Goal: Information Seeking & Learning: Understand process/instructions

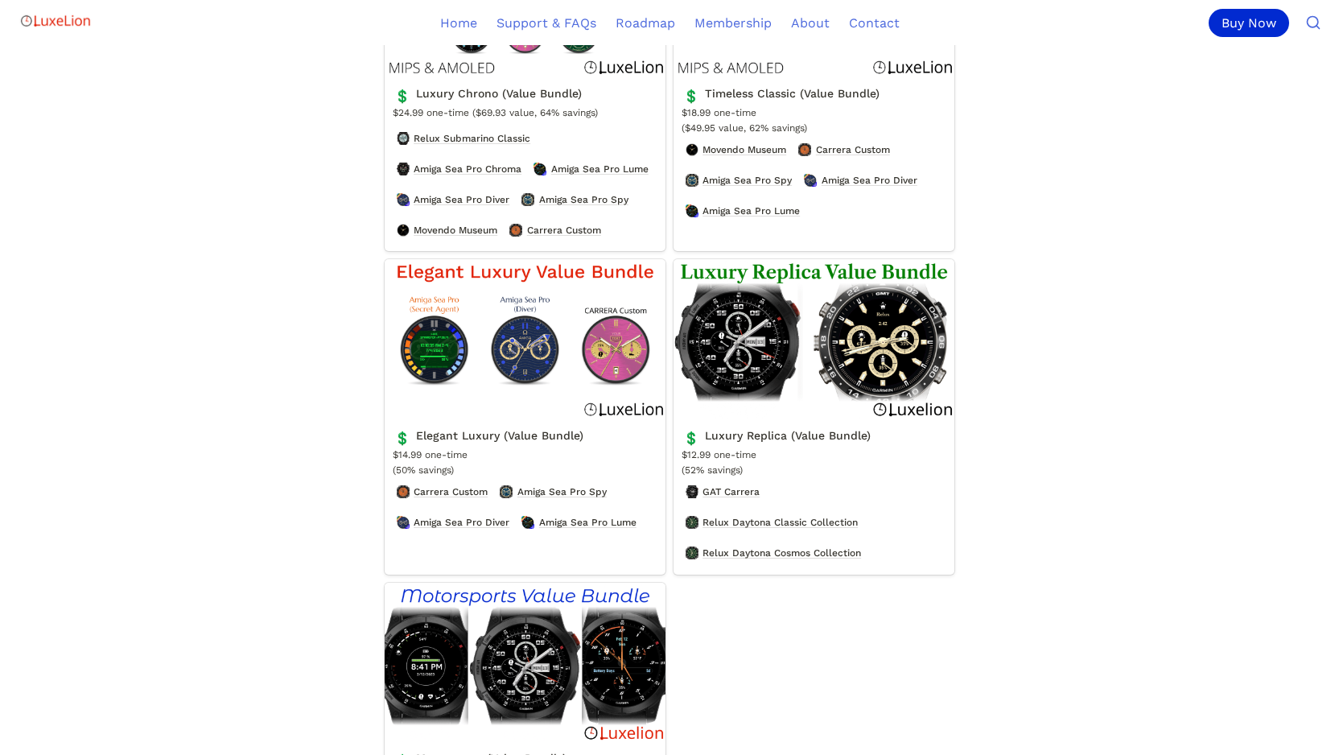
scroll to position [736, 0]
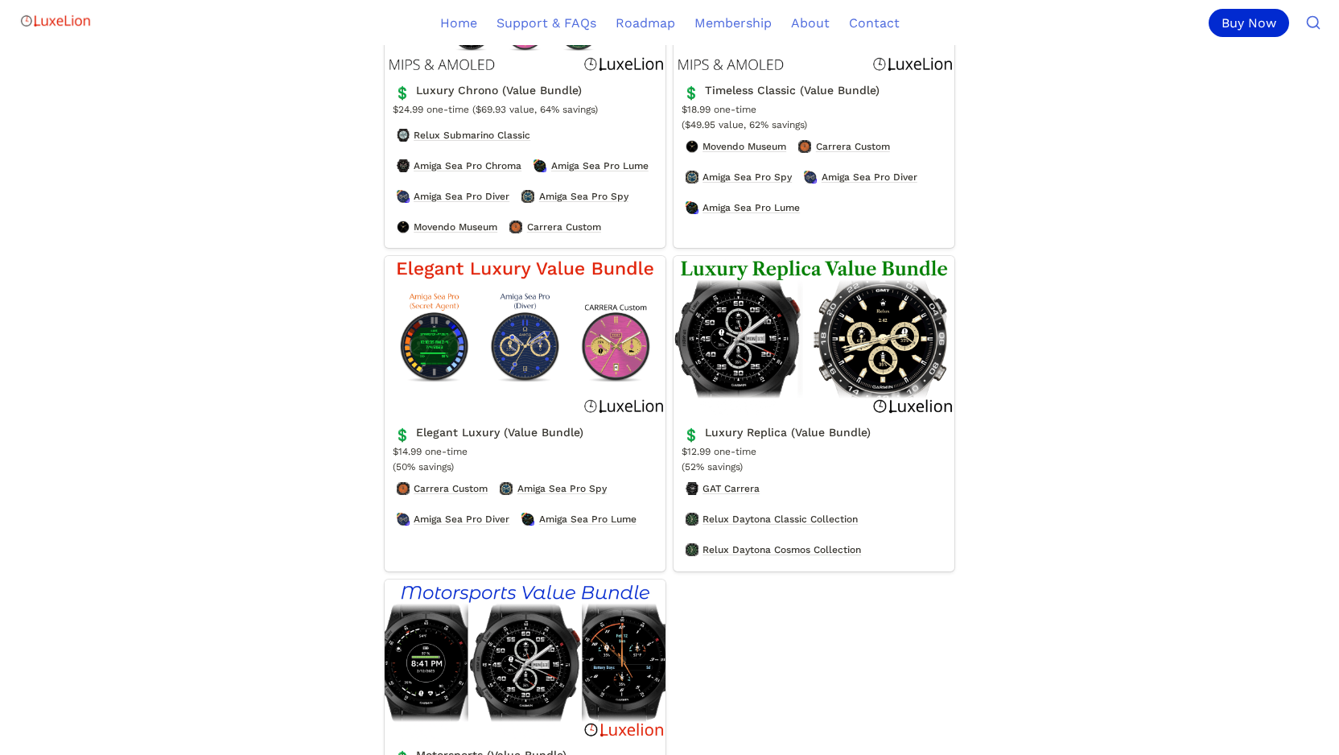
click at [794, 287] on link "Luxury Replica (Value Bundle)" at bounding box center [814, 413] width 281 height 315
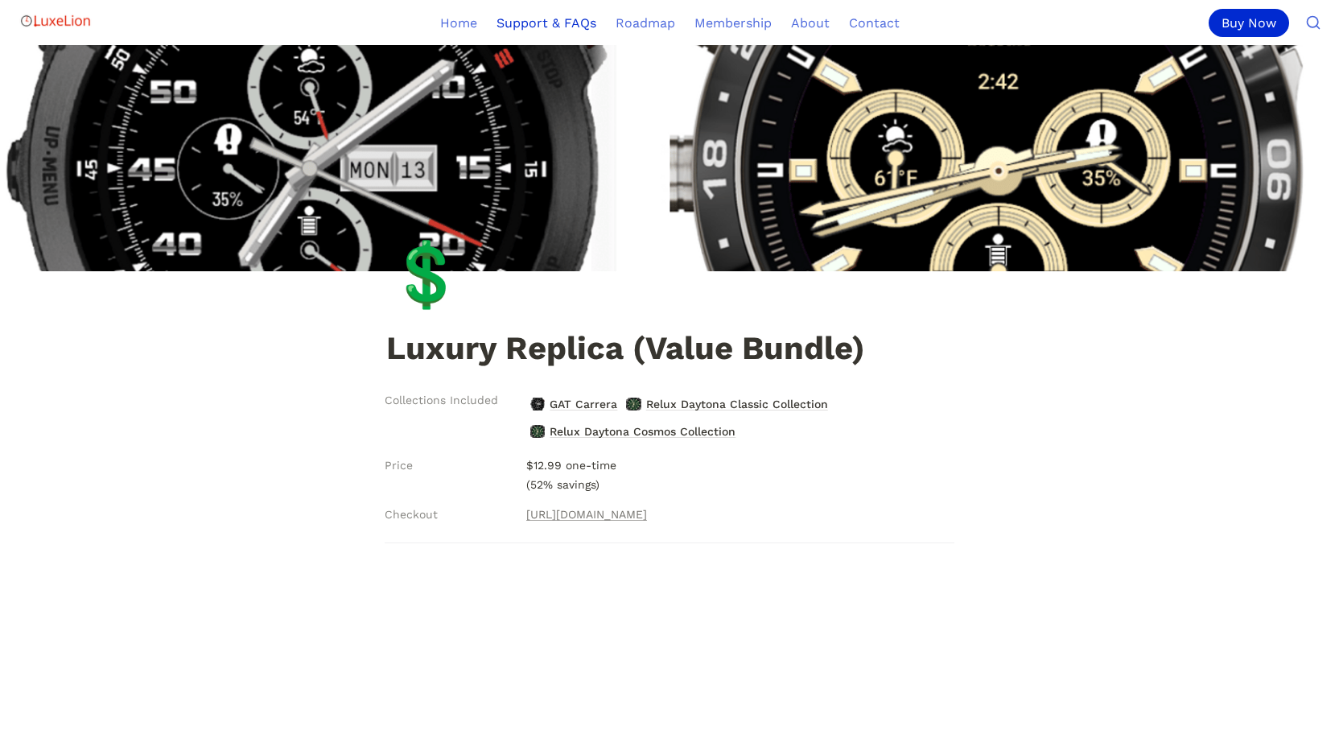
click at [554, 23] on link "Support & FAQs" at bounding box center [546, 22] width 119 height 45
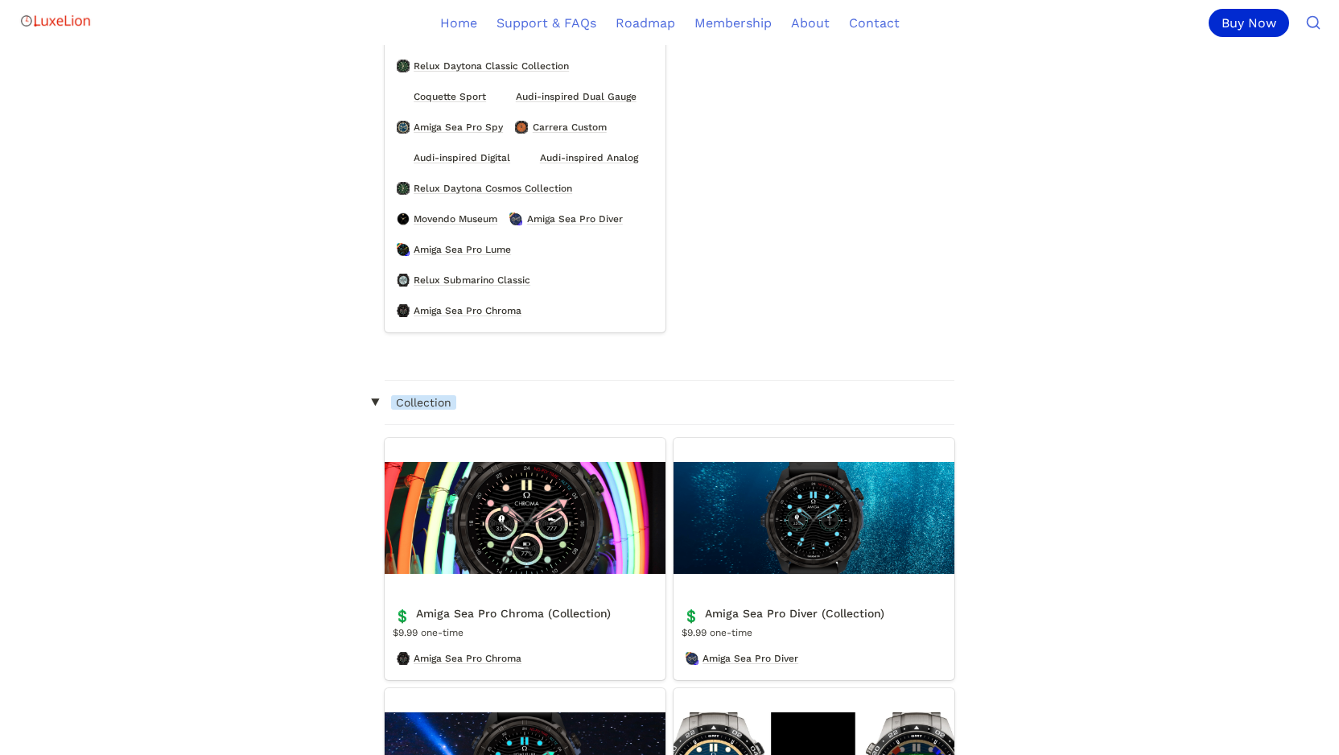
scroll to position [2192, 0]
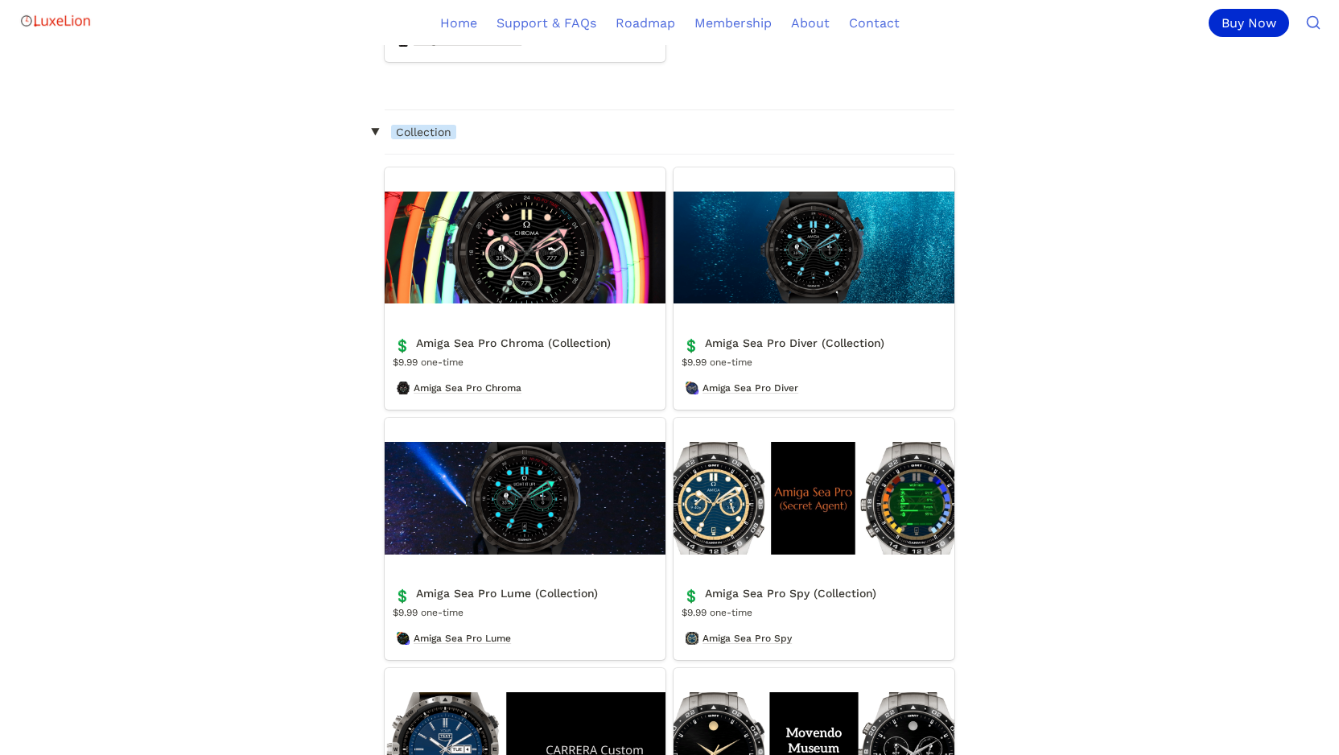
click at [513, 530] on link "Amiga Sea Pro Lume (Collection)" at bounding box center [525, 539] width 281 height 242
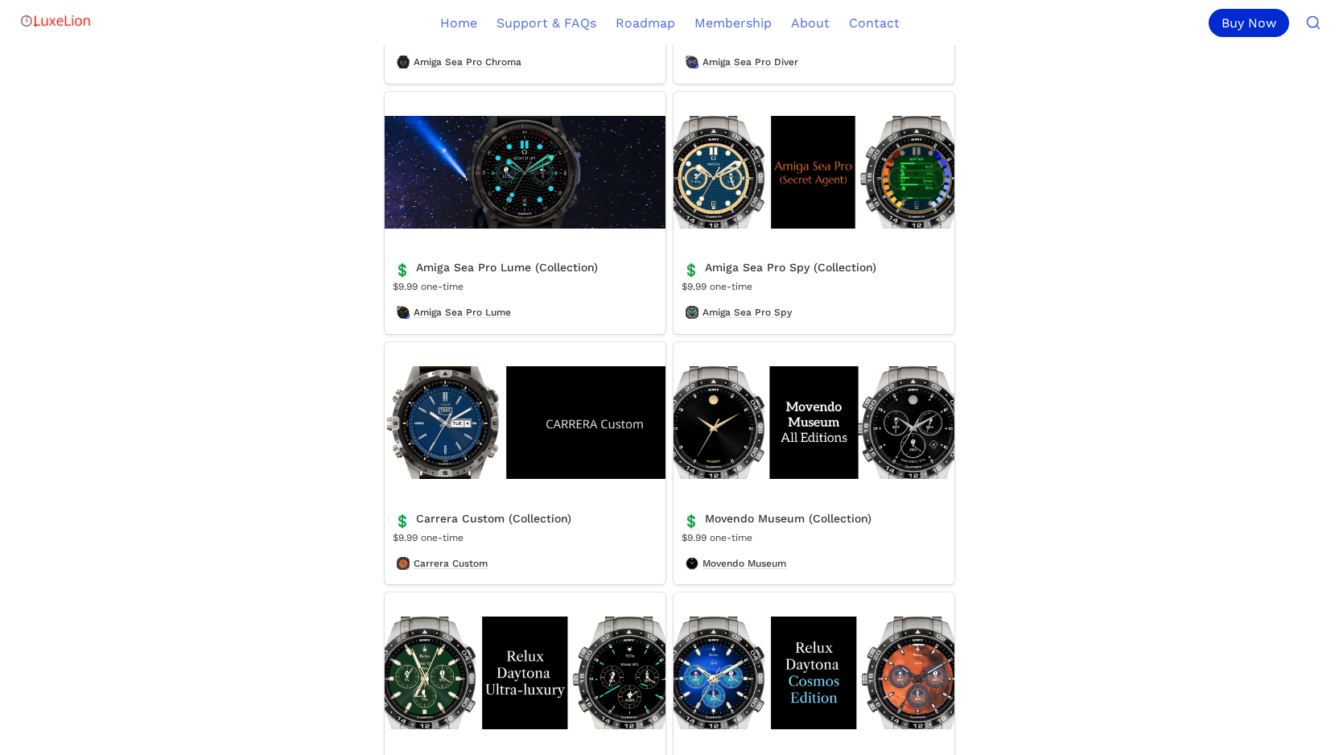
scroll to position [2538, 0]
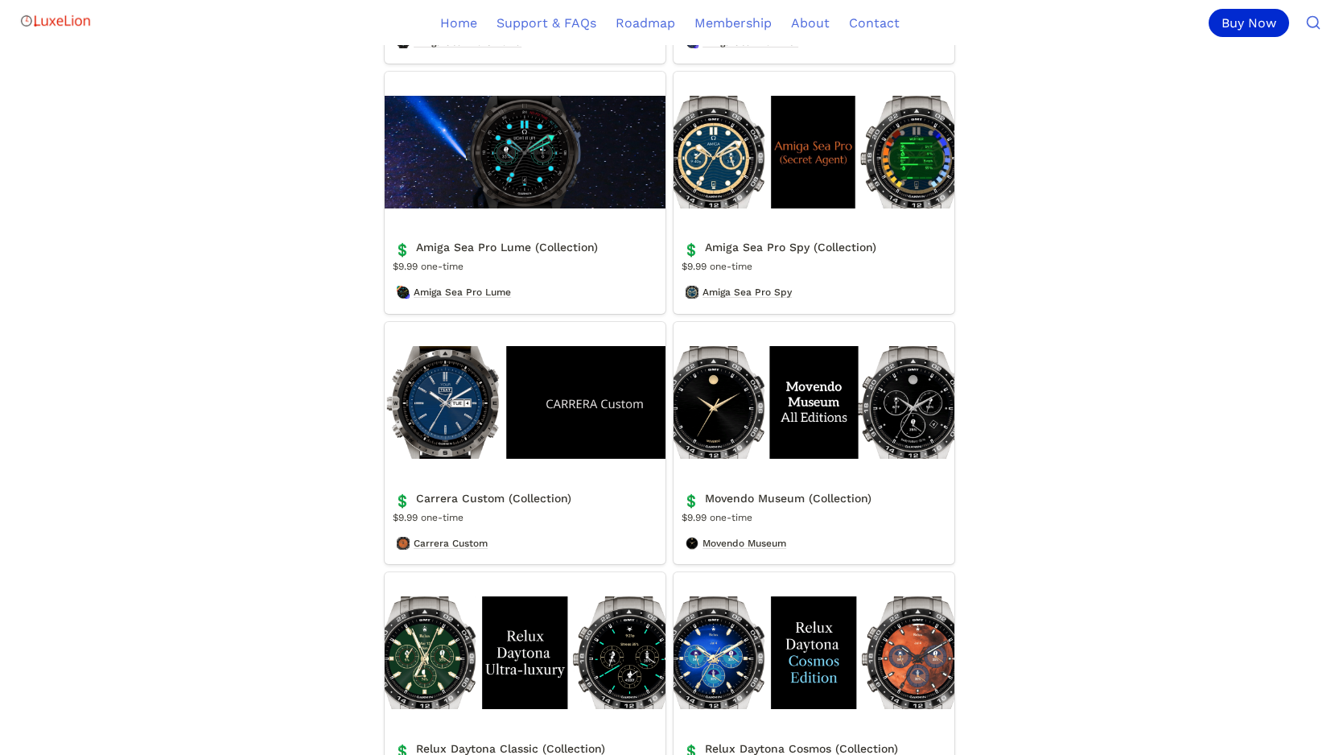
click at [475, 312] on link "Amiga Sea Pro Lume (Collection)" at bounding box center [525, 193] width 281 height 242
click at [817, 148] on link "Amiga Sea Pro Spy (Collection)" at bounding box center [814, 193] width 281 height 242
click at [563, 24] on link "Support & FAQs" at bounding box center [546, 22] width 119 height 45
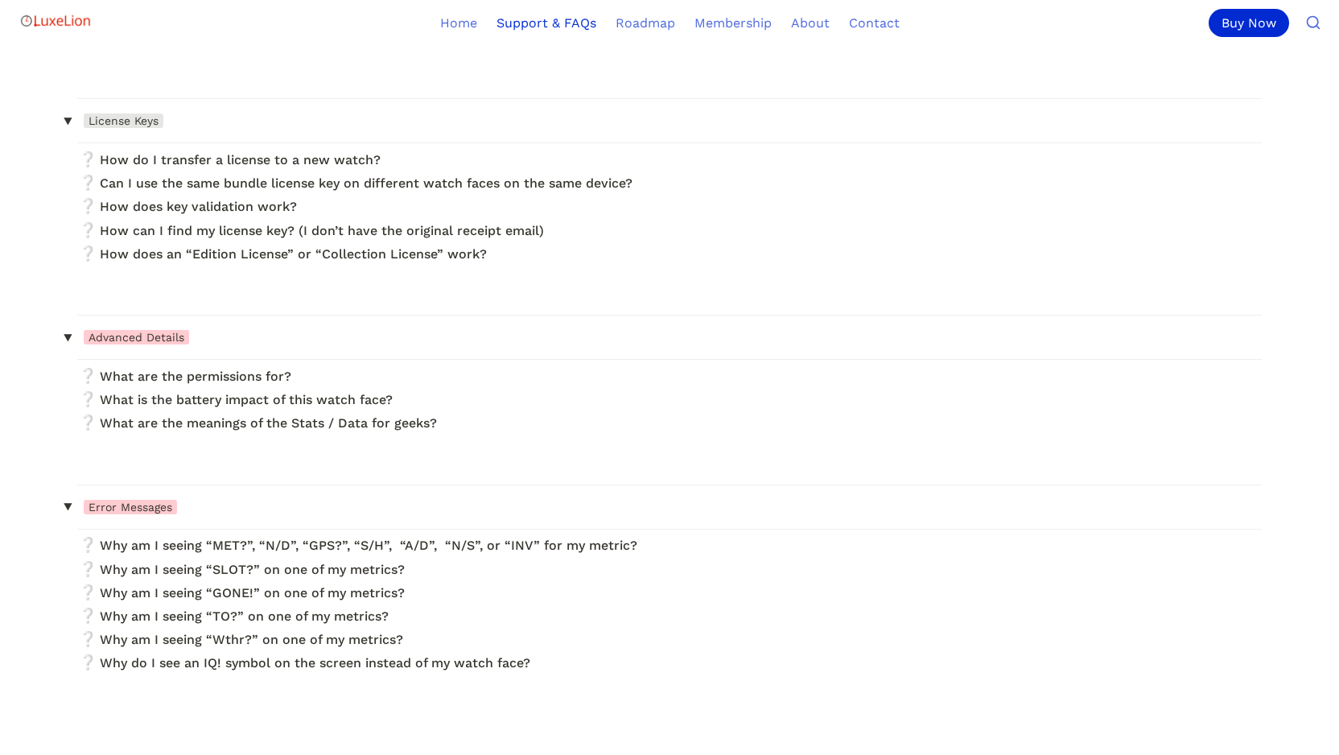
scroll to position [1317, 0]
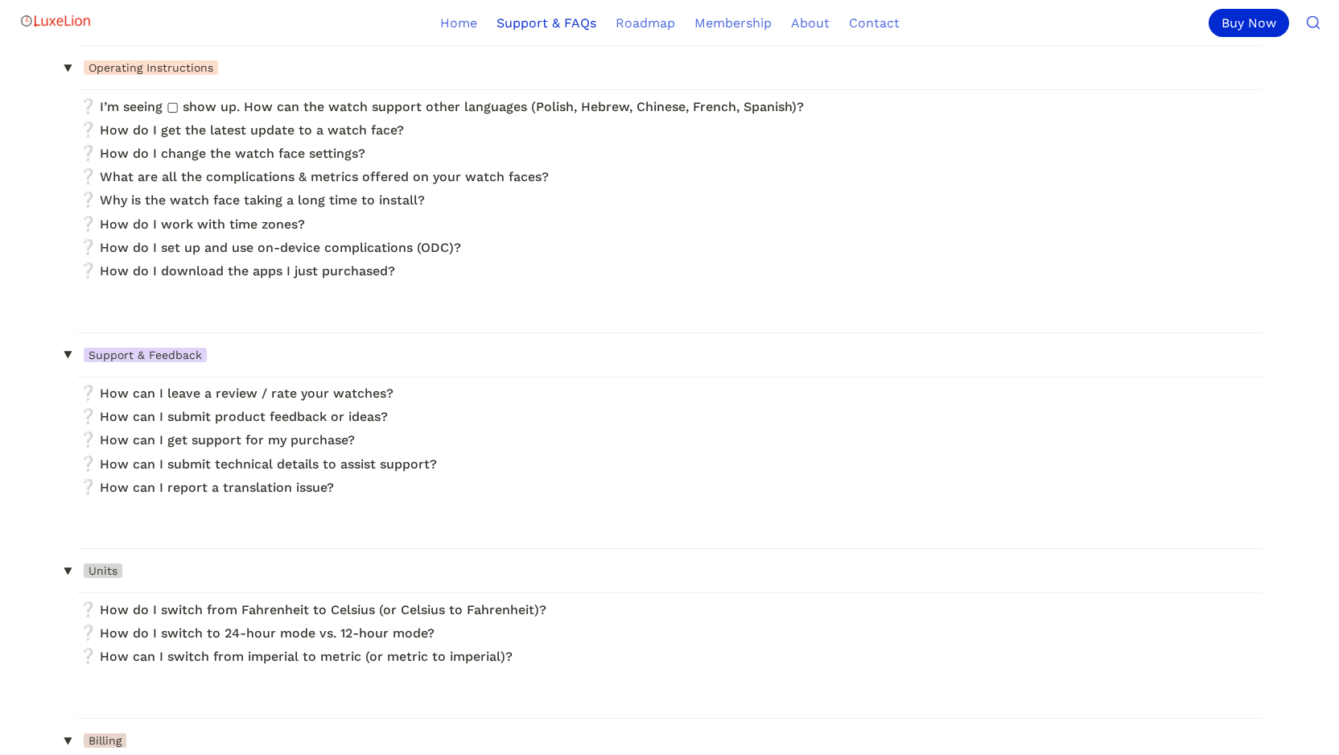
scroll to position [33, 0]
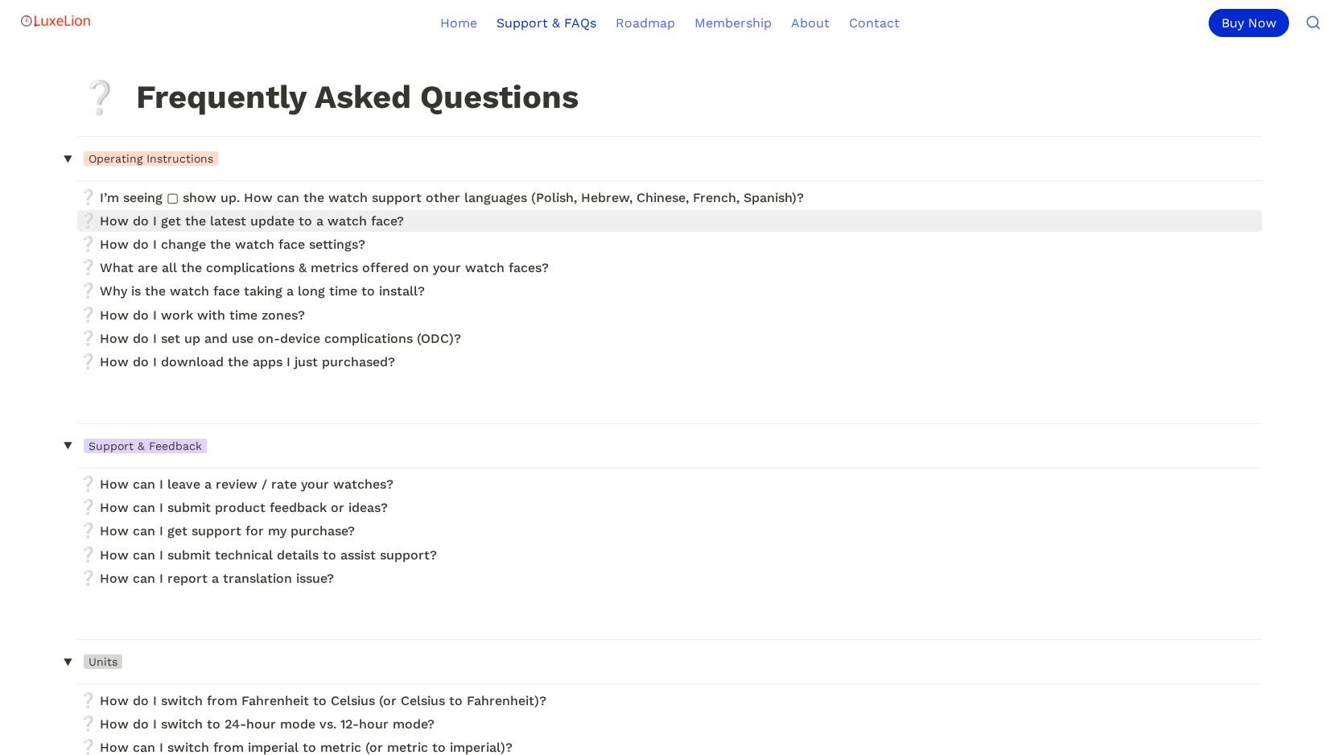
click at [238, 225] on link at bounding box center [669, 221] width 1185 height 22
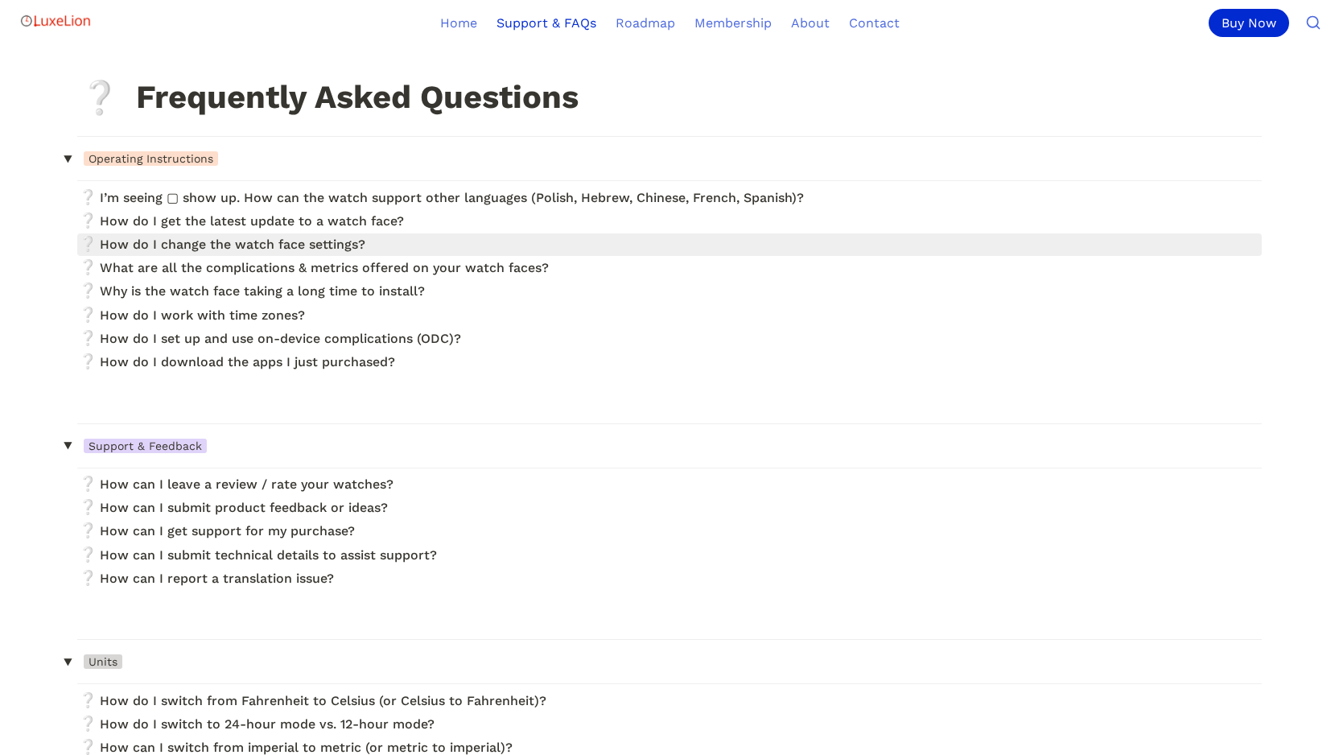
click at [295, 241] on link at bounding box center [669, 244] width 1185 height 22
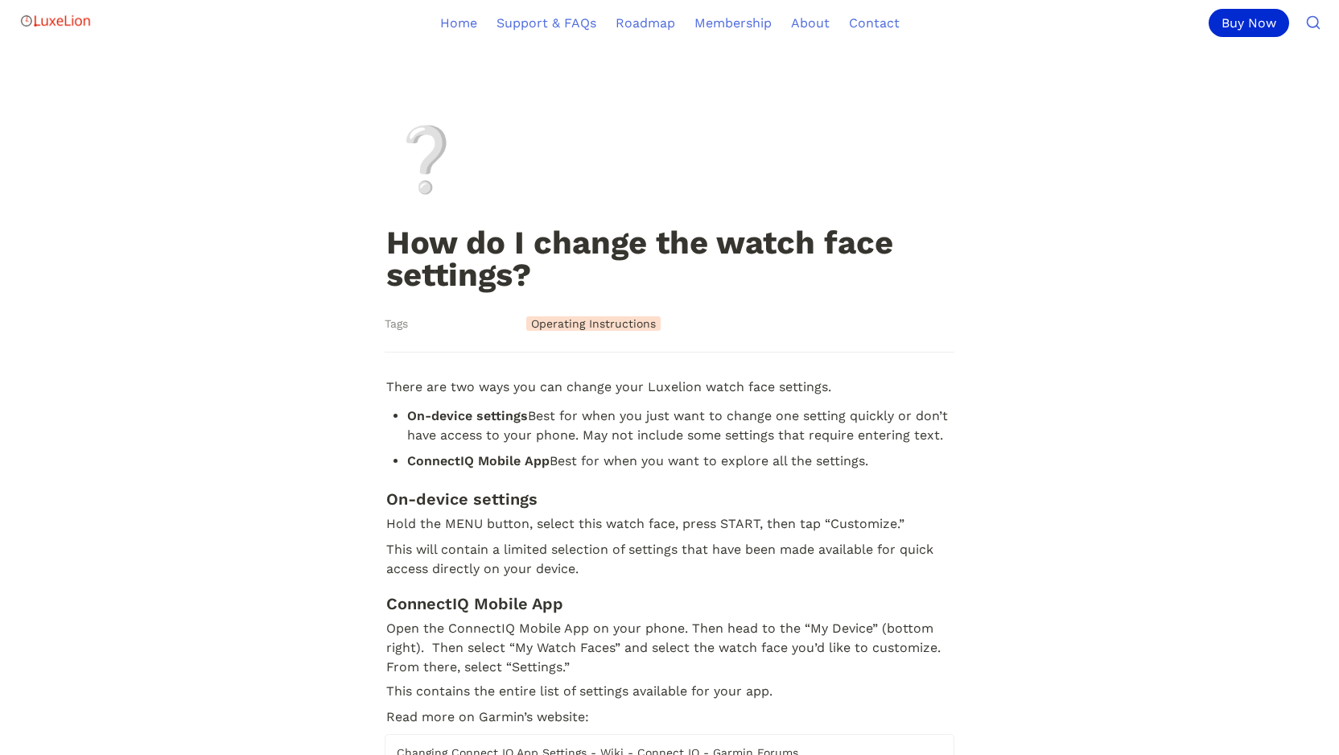
scroll to position [33, 0]
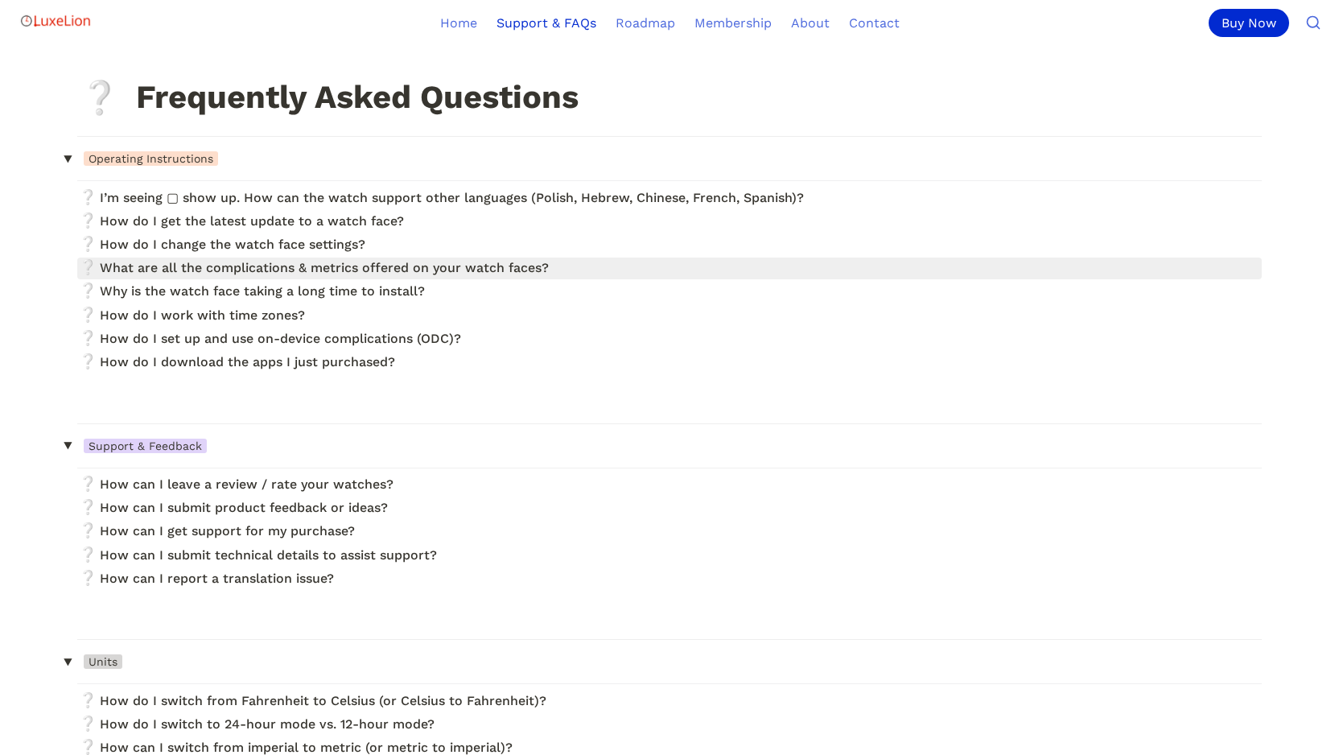
click at [274, 267] on link at bounding box center [669, 269] width 1185 height 22
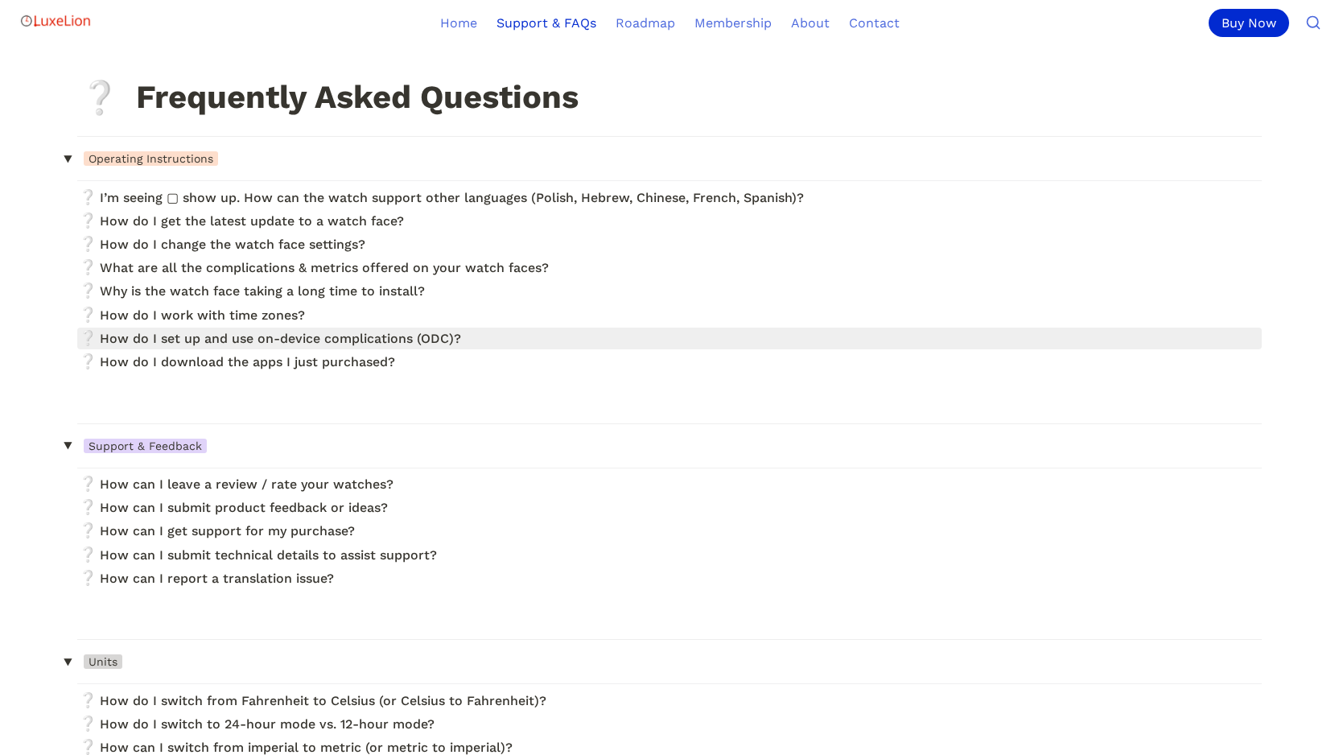
click at [399, 336] on link at bounding box center [669, 339] width 1185 height 22
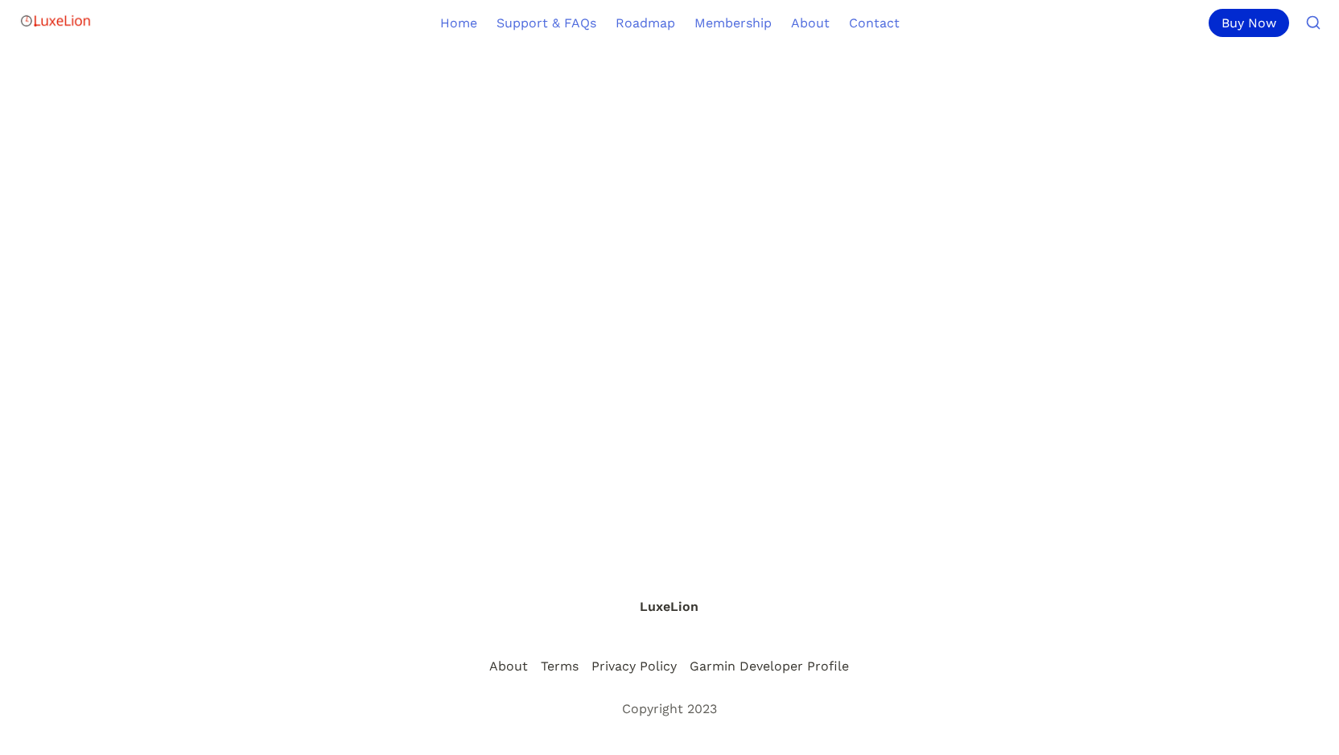
scroll to position [1288, 0]
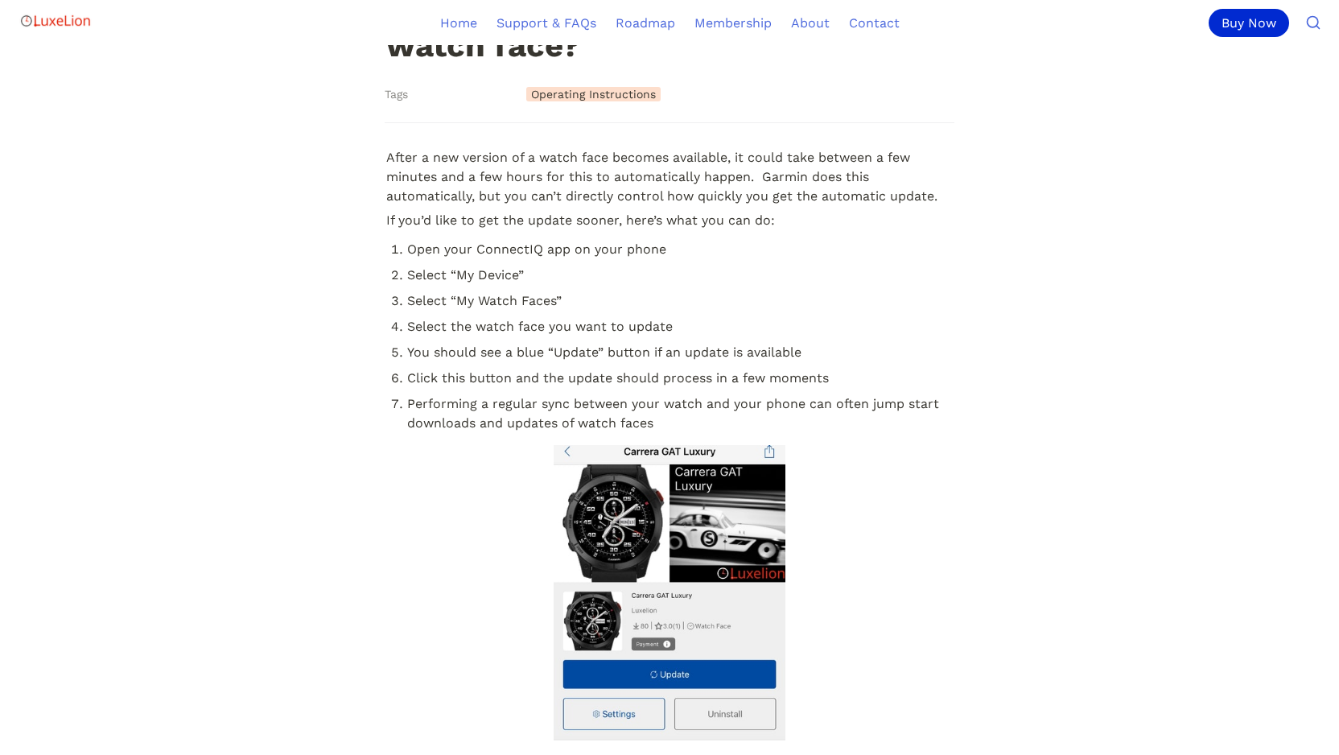
scroll to position [250, 0]
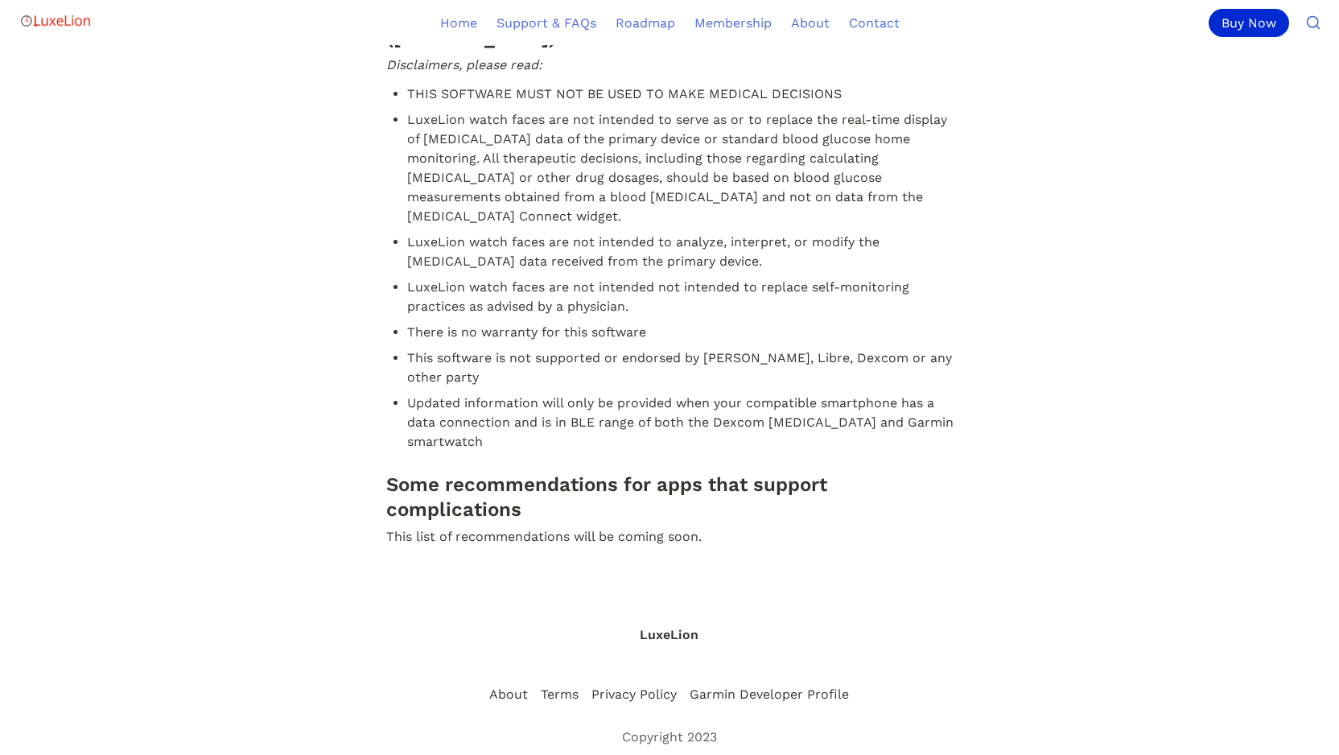
scroll to position [2018, 0]
